Goal: Use online tool/utility

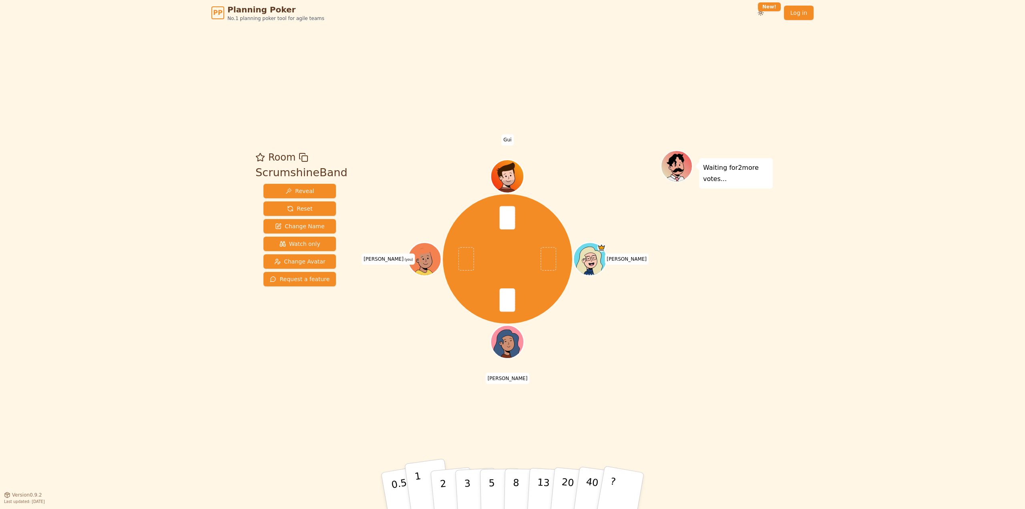
click at [420, 490] on p "1" at bounding box center [420, 492] width 12 height 44
click at [432, 490] on button "2" at bounding box center [453, 491] width 46 height 64
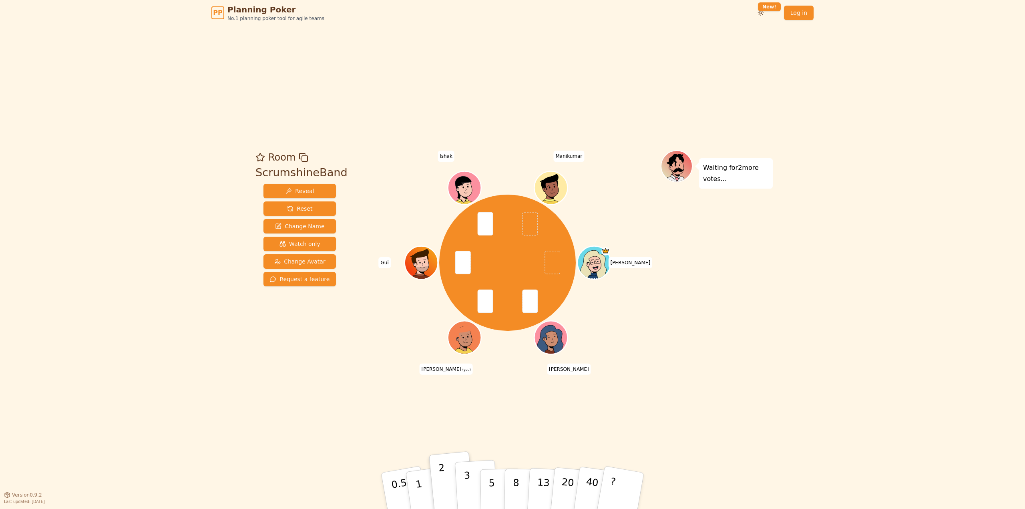
click at [462, 489] on button "3" at bounding box center [477, 491] width 44 height 62
click at [439, 484] on button "2" at bounding box center [453, 491] width 46 height 64
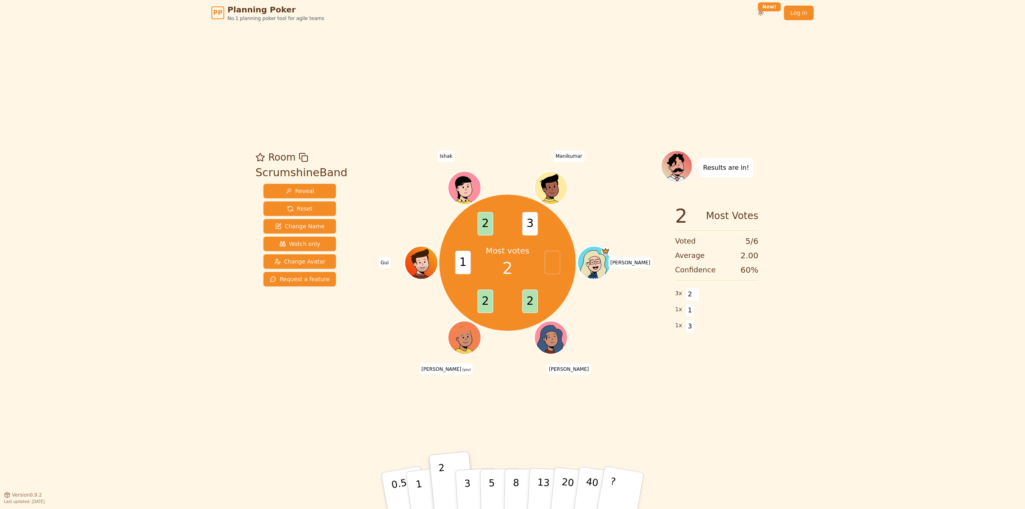
click at [210, 382] on div "PP Planning Poker No.1 planning poker tool for agile teams Toggle theme New! Lo…" at bounding box center [512, 254] width 1025 height 509
click at [227, 422] on div "PP Planning Poker No.1 planning poker tool for agile teams Toggle theme New! Lo…" at bounding box center [512, 254] width 1025 height 509
click at [464, 482] on button "3" at bounding box center [477, 491] width 44 height 62
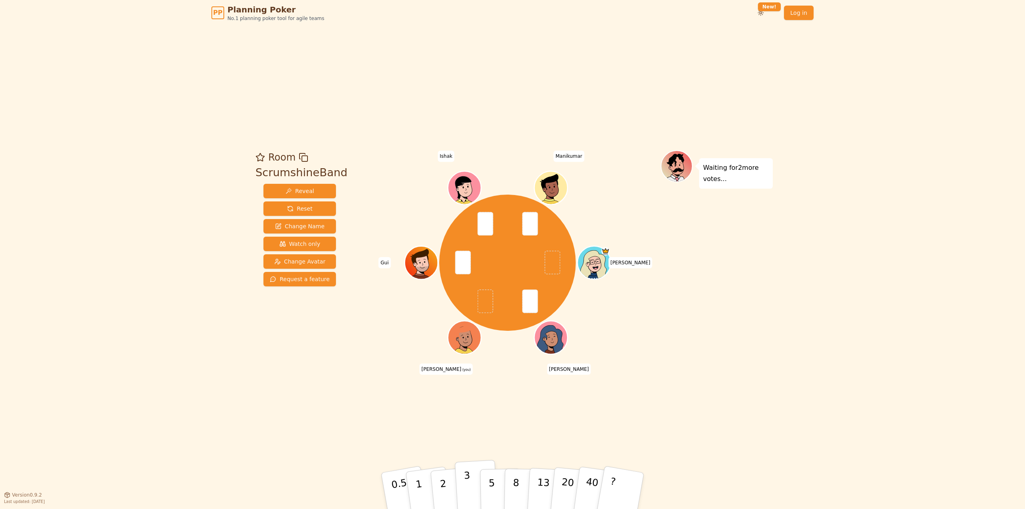
click at [470, 490] on button "3" at bounding box center [477, 491] width 44 height 62
click at [443, 490] on p "2" at bounding box center [444, 492] width 10 height 44
